Goal: Information Seeking & Learning: Learn about a topic

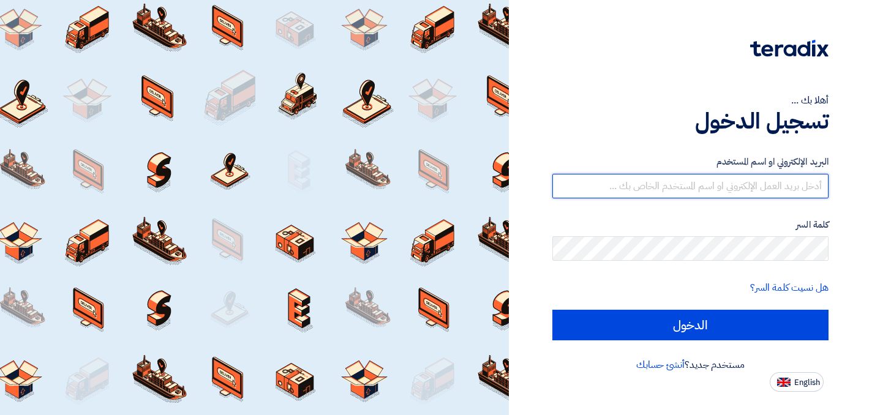
click at [654, 182] on input "text" at bounding box center [690, 186] width 276 height 24
click at [671, 193] on input "text" at bounding box center [690, 186] width 276 height 24
type input "[PERSON_NAME][EMAIL_ADDRESS][DOMAIN_NAME]"
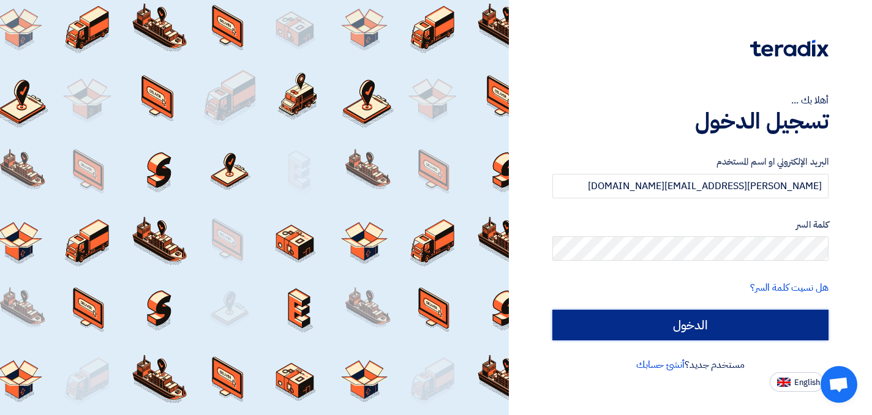
click at [704, 326] on input "الدخول" at bounding box center [690, 325] width 276 height 31
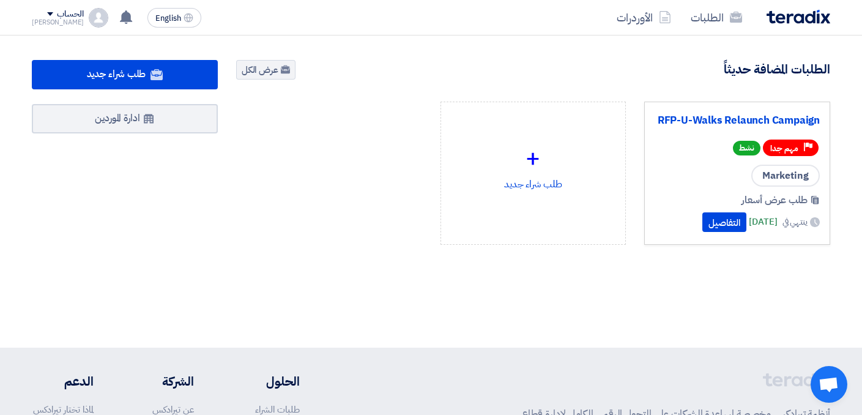
click at [741, 162] on div "RFP-U-Walks Relaunch Campaign Priority مهم جدا نشط Marketing طلب عرض أسعار ينته…" at bounding box center [737, 173] width 165 height 122
click at [711, 218] on button "التفاصيل" at bounding box center [725, 222] width 44 height 20
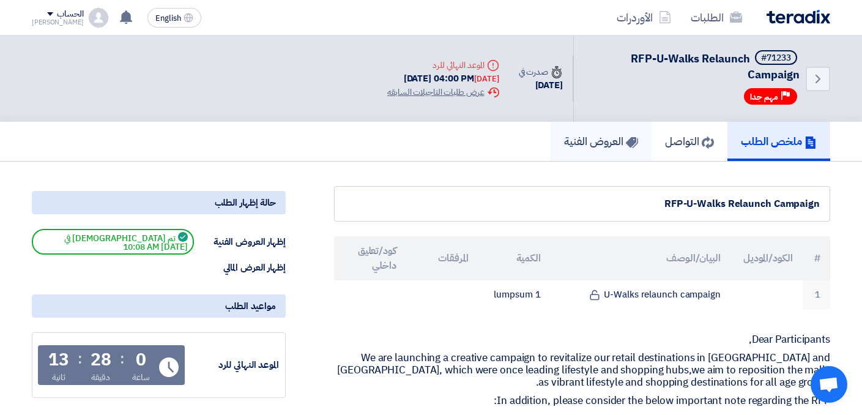
click at [595, 141] on h5 "العروض الفنية" at bounding box center [601, 141] width 74 height 14
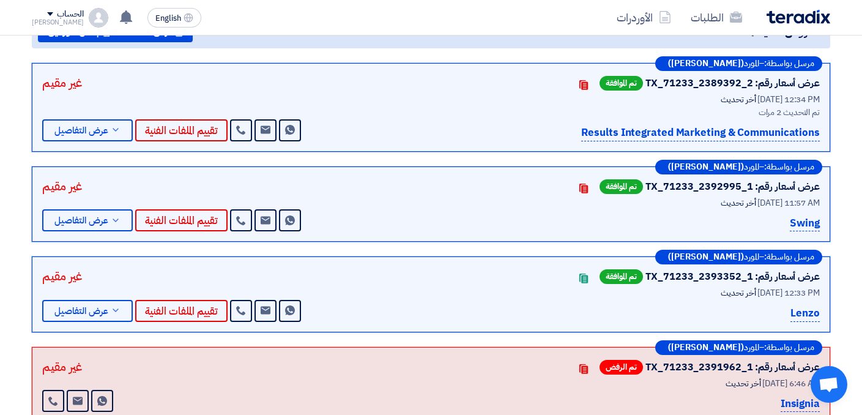
scroll to position [220, 0]
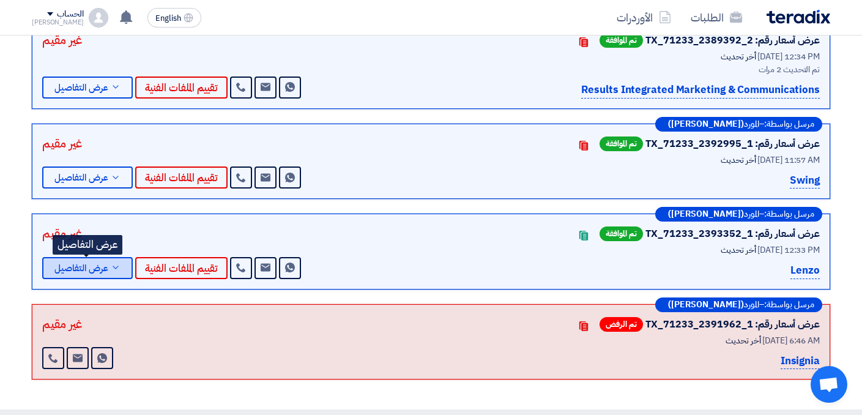
click at [83, 275] on button "عرض التفاصيل" at bounding box center [87, 268] width 91 height 22
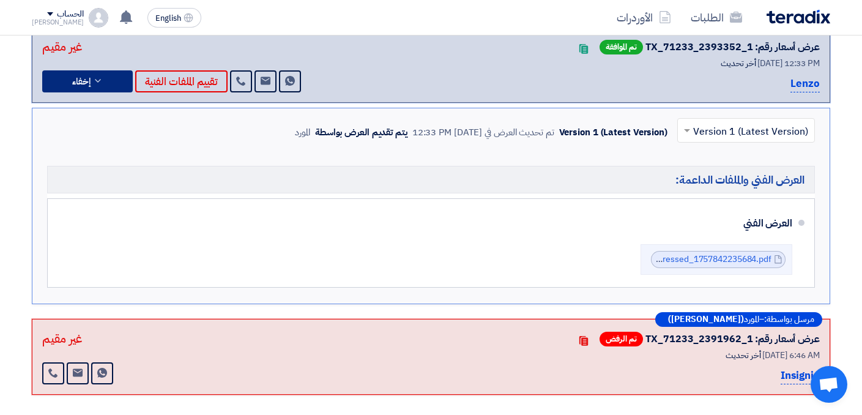
scroll to position [408, 0]
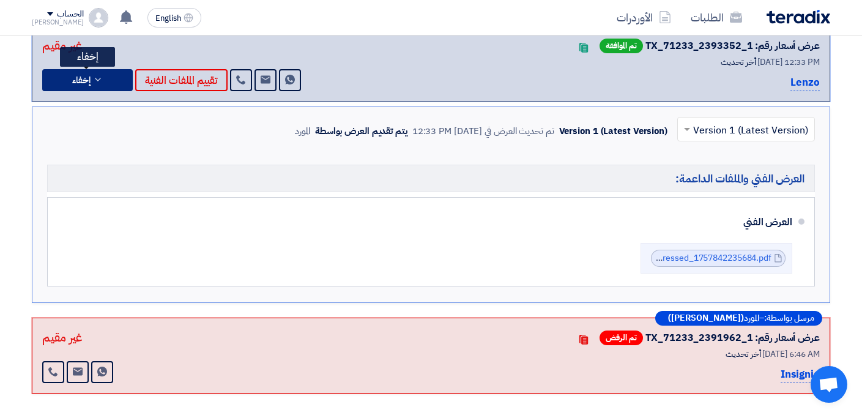
click at [105, 75] on button "إخفاء" at bounding box center [87, 80] width 91 height 22
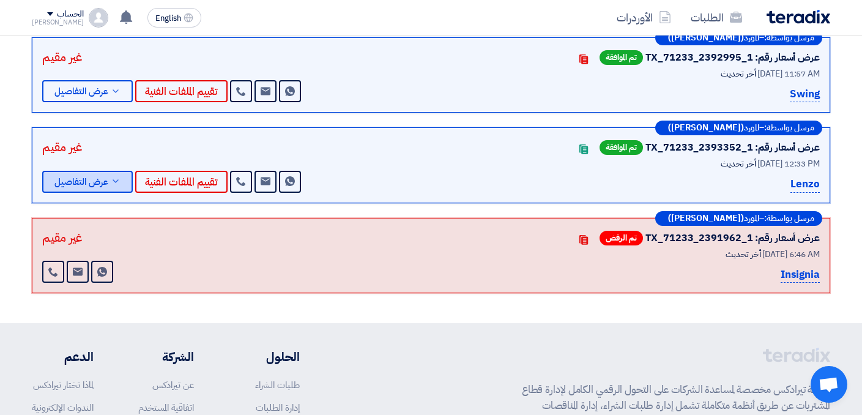
scroll to position [282, 0]
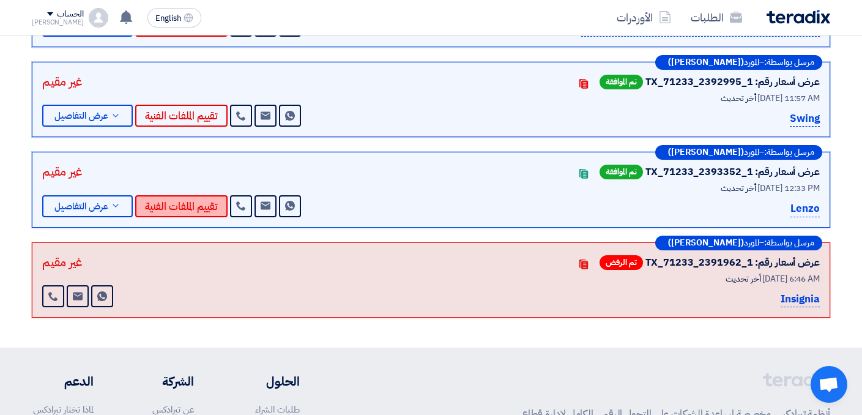
click at [167, 212] on button "تقييم الملفات الفنية" at bounding box center [181, 206] width 92 height 22
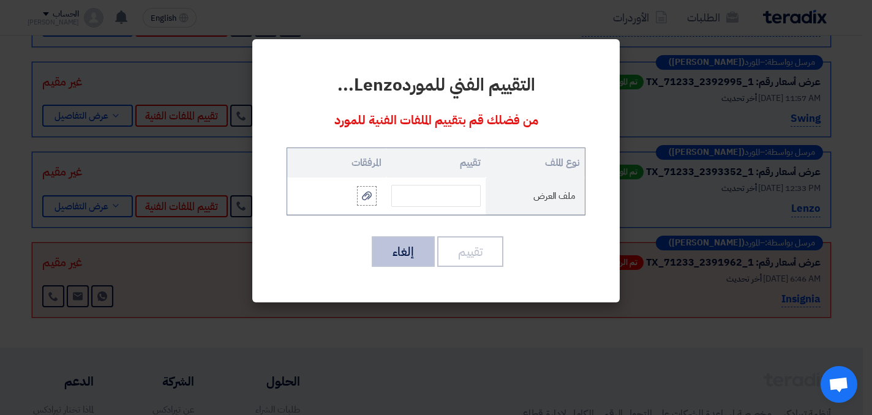
click at [414, 256] on button "إلغاء" at bounding box center [403, 251] width 63 height 31
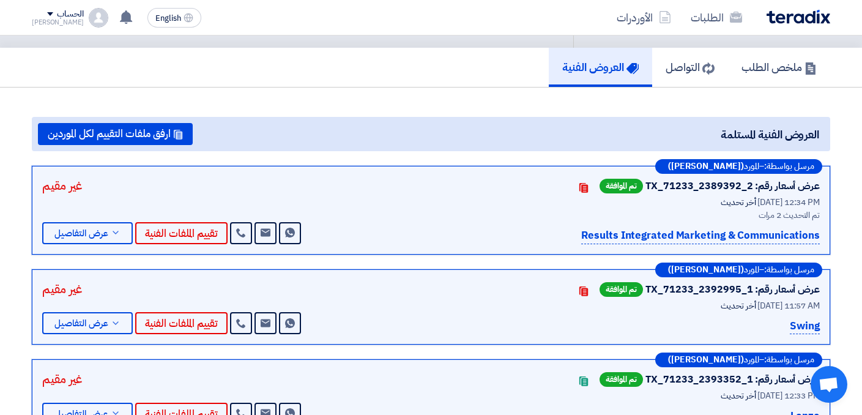
scroll to position [70, 0]
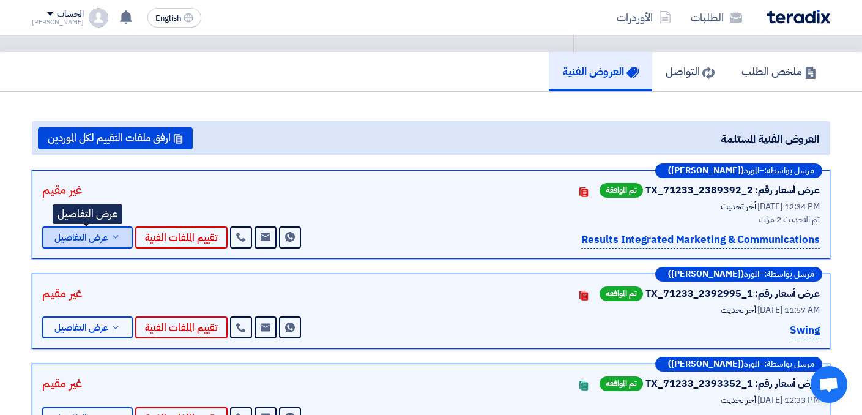
click at [81, 237] on span "عرض التفاصيل" at bounding box center [81, 237] width 54 height 9
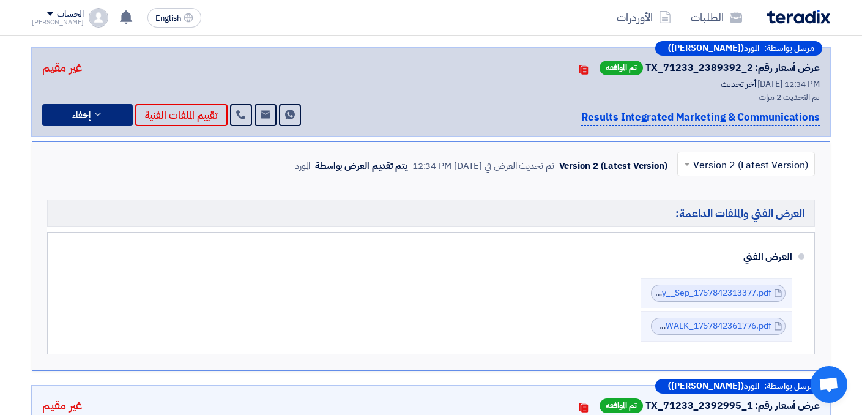
scroll to position [253, 0]
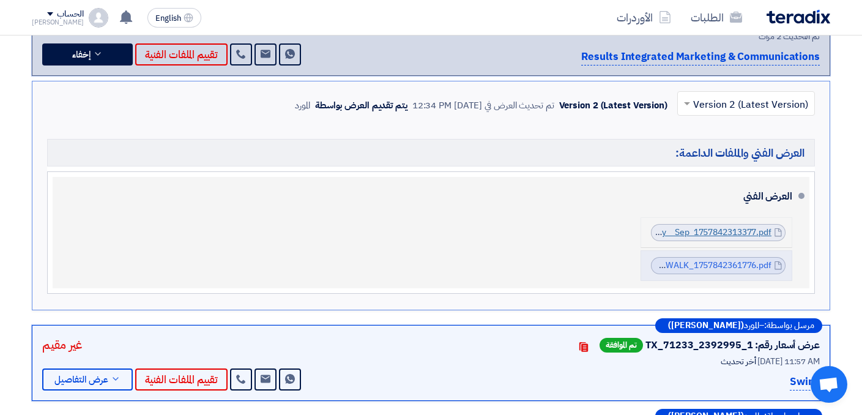
click at [682, 233] on link "U_Walk__Digital_Strategy__Sep_1757842313377.pdf" at bounding box center [669, 232] width 205 height 13
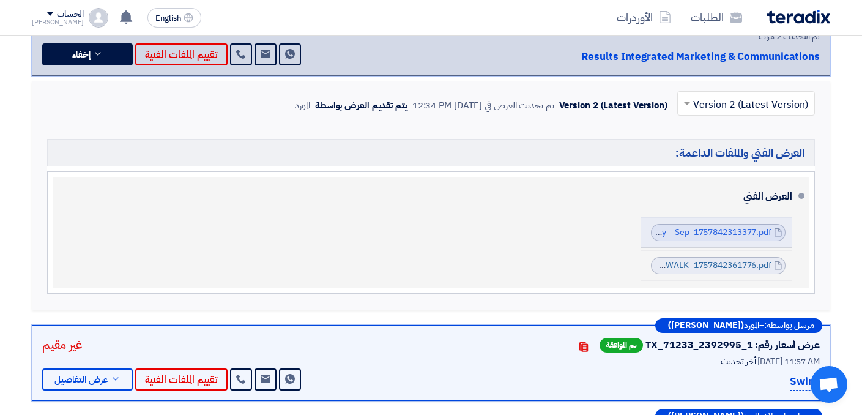
click at [683, 267] on link "CENOMIUWALK_1757842361776.pdf" at bounding box center [699, 265] width 144 height 13
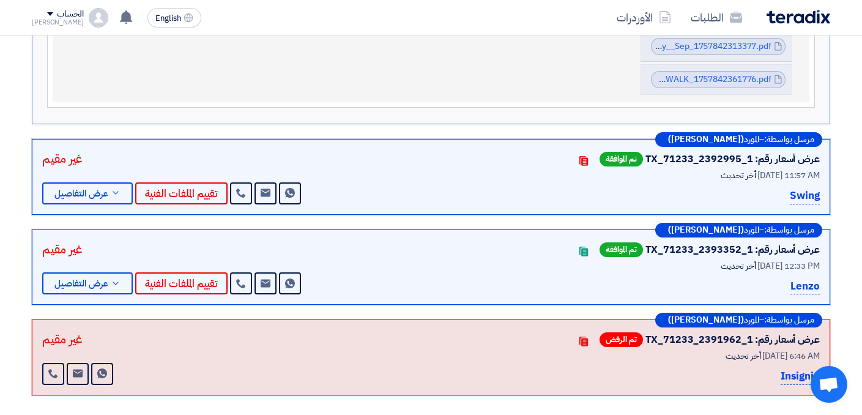
scroll to position [443, 0]
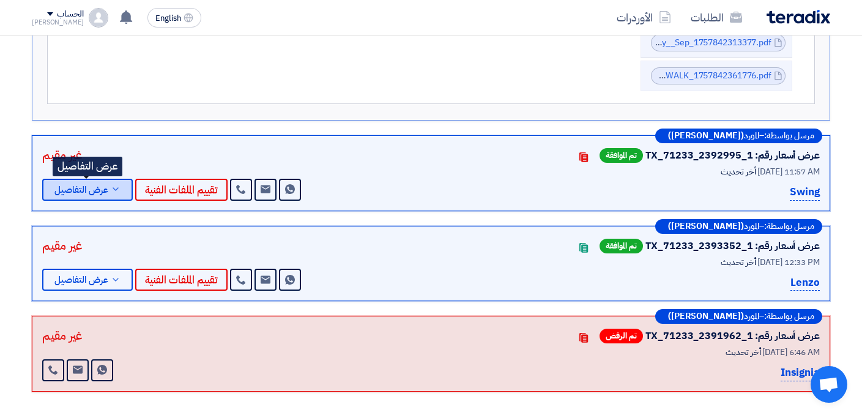
click at [83, 195] on span "عرض التفاصيل" at bounding box center [81, 189] width 54 height 9
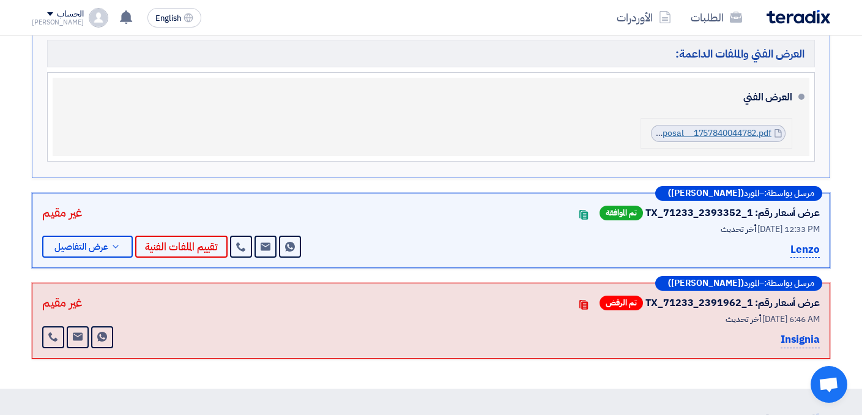
click at [728, 130] on link "Cenomi_Centers__UWalk_Relaunch_Campaign__Technical_Proposal__1757840044782.pdf" at bounding box center [594, 133] width 356 height 13
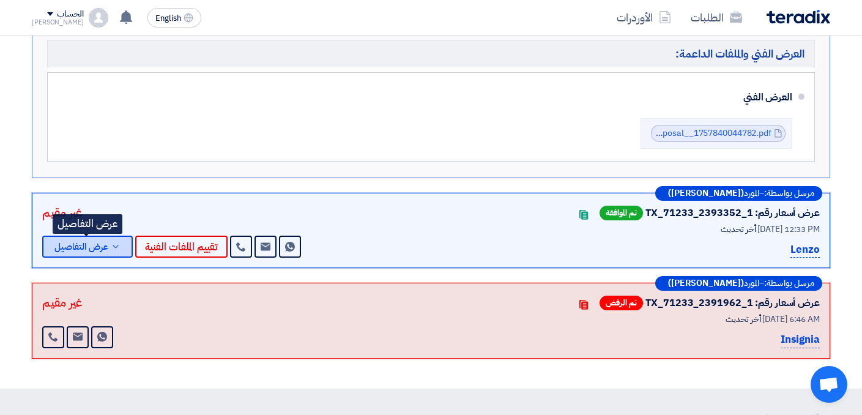
click at [103, 246] on span "عرض التفاصيل" at bounding box center [81, 246] width 54 height 9
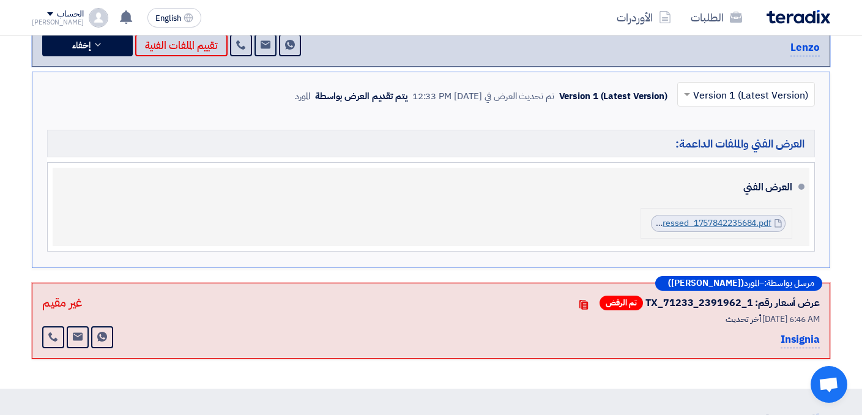
click at [737, 223] on link "CENOMI_RELAUNCH__WINTER_compressed_1757842235684.pdf" at bounding box center [643, 223] width 257 height 13
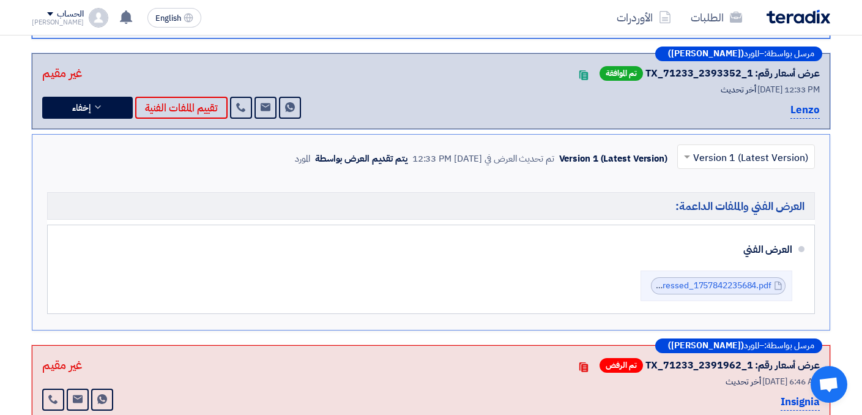
scroll to position [364, 0]
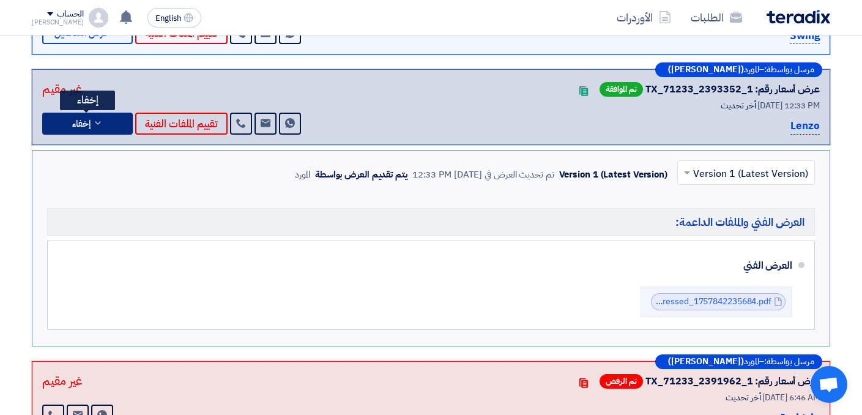
click at [102, 124] on icon at bounding box center [98, 123] width 10 height 10
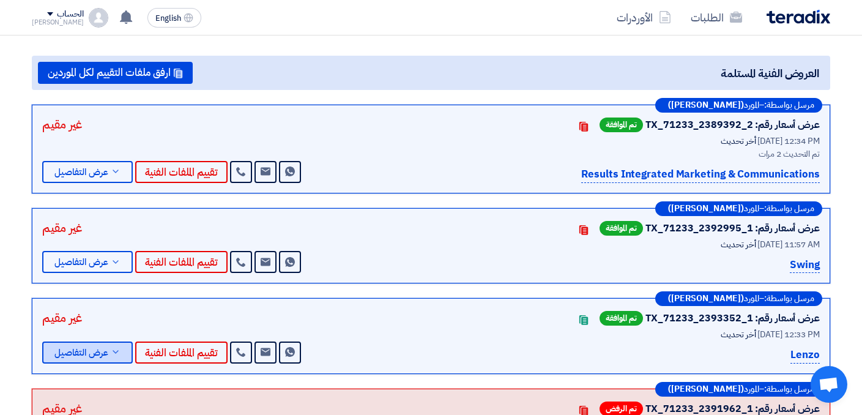
scroll to position [110, 0]
